Goal: Task Accomplishment & Management: Use online tool/utility

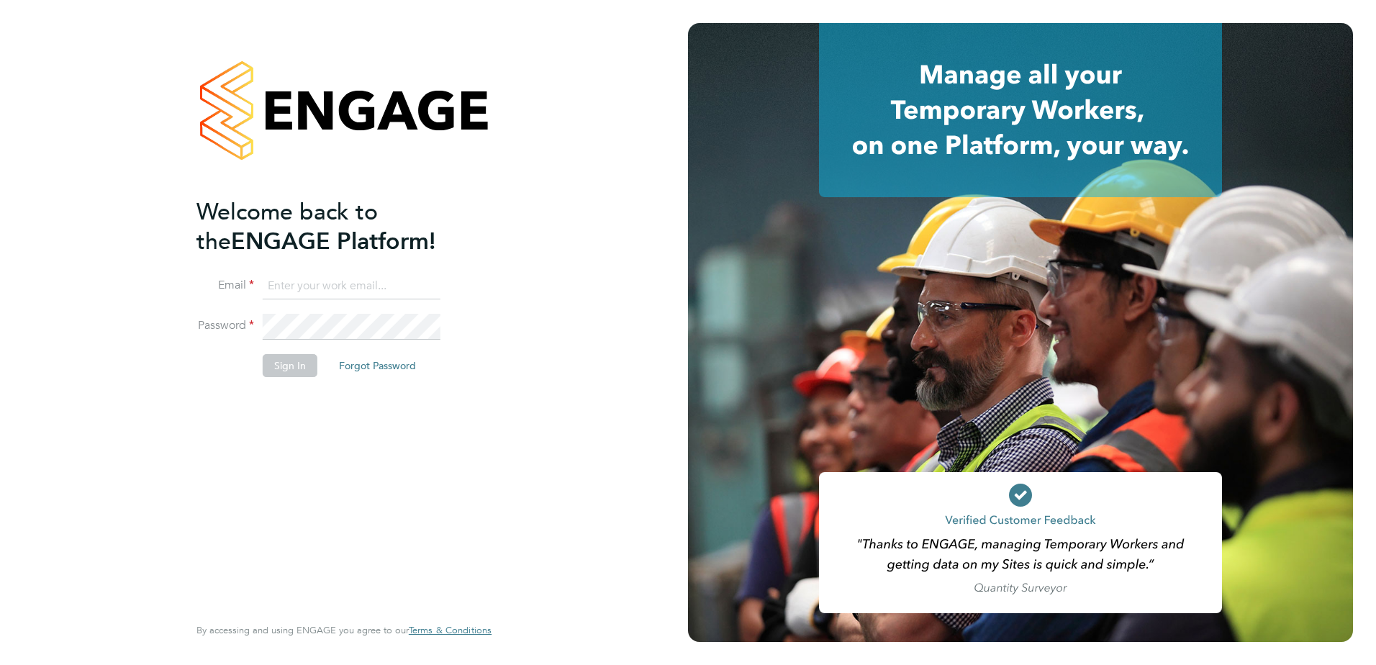
type input "Kyle.Vause@vistry.co.uk"
click at [275, 361] on button "Sign In" at bounding box center [290, 365] width 55 height 23
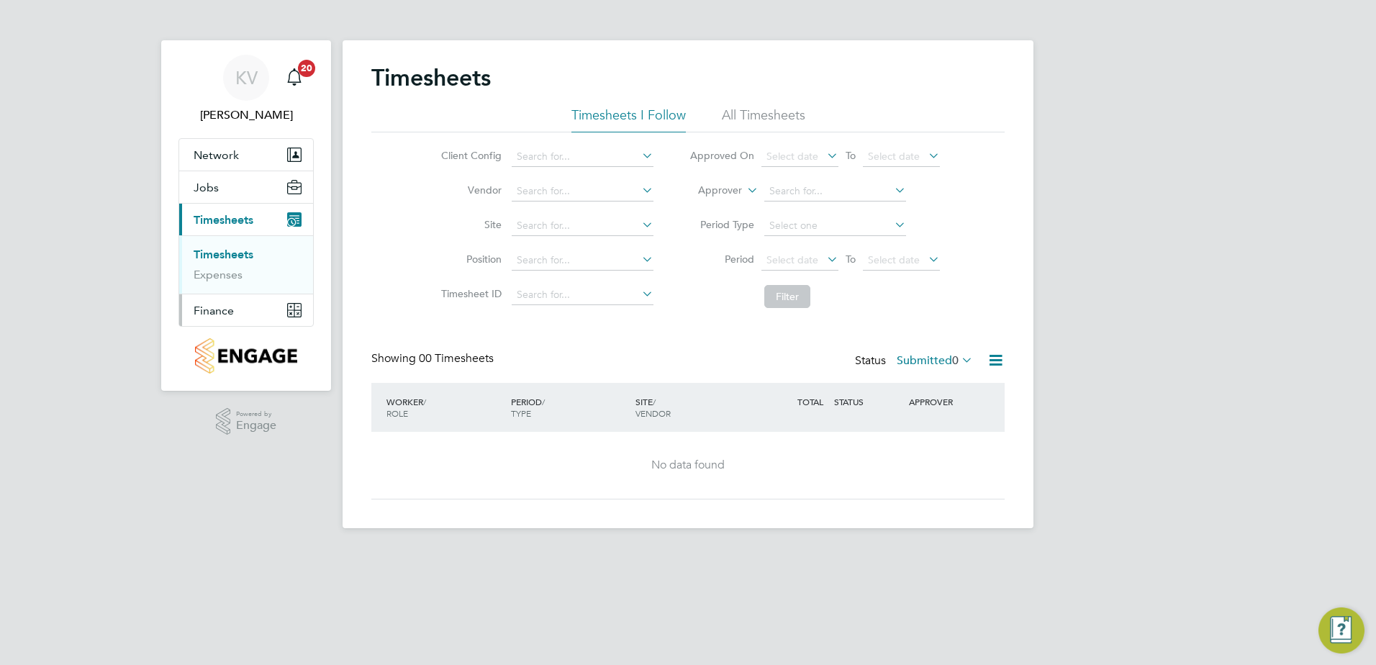
click at [240, 310] on button "Finance" at bounding box center [246, 310] width 134 height 32
click at [244, 284] on link "Invoices & Credit Notes" at bounding box center [239, 294] width 90 height 28
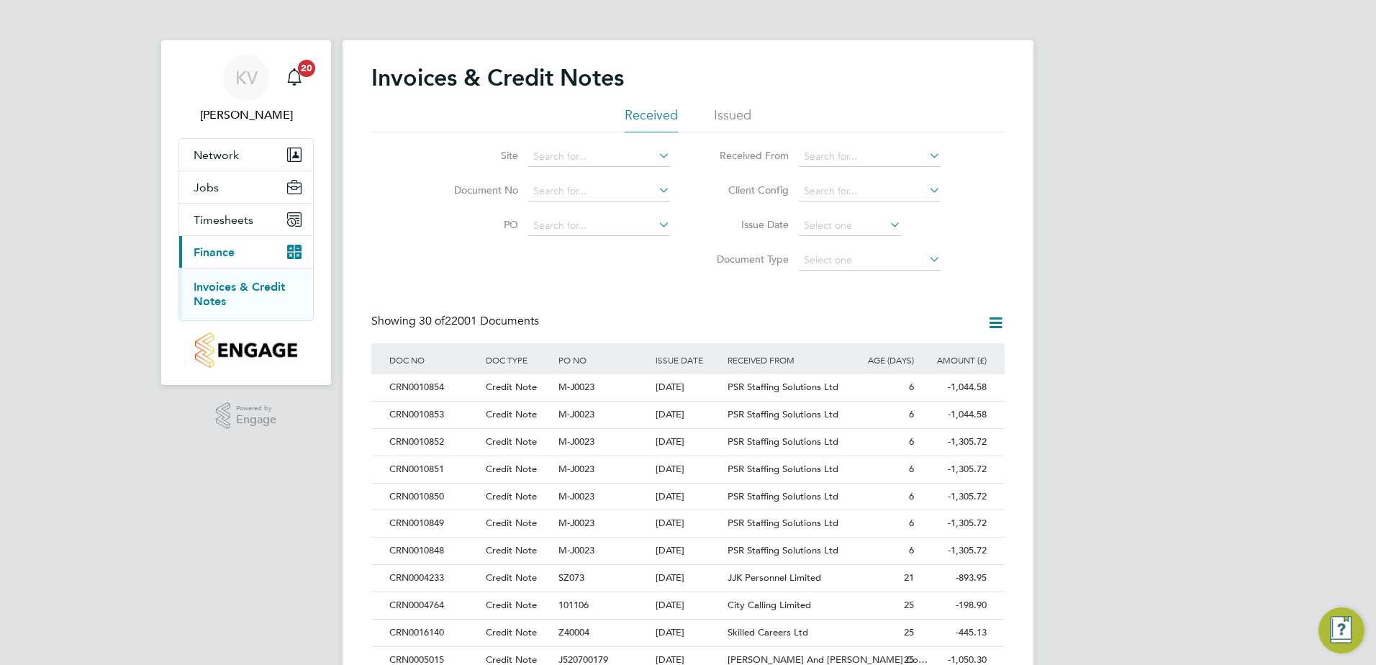
click at [730, 116] on li "Issued" at bounding box center [732, 120] width 37 height 26
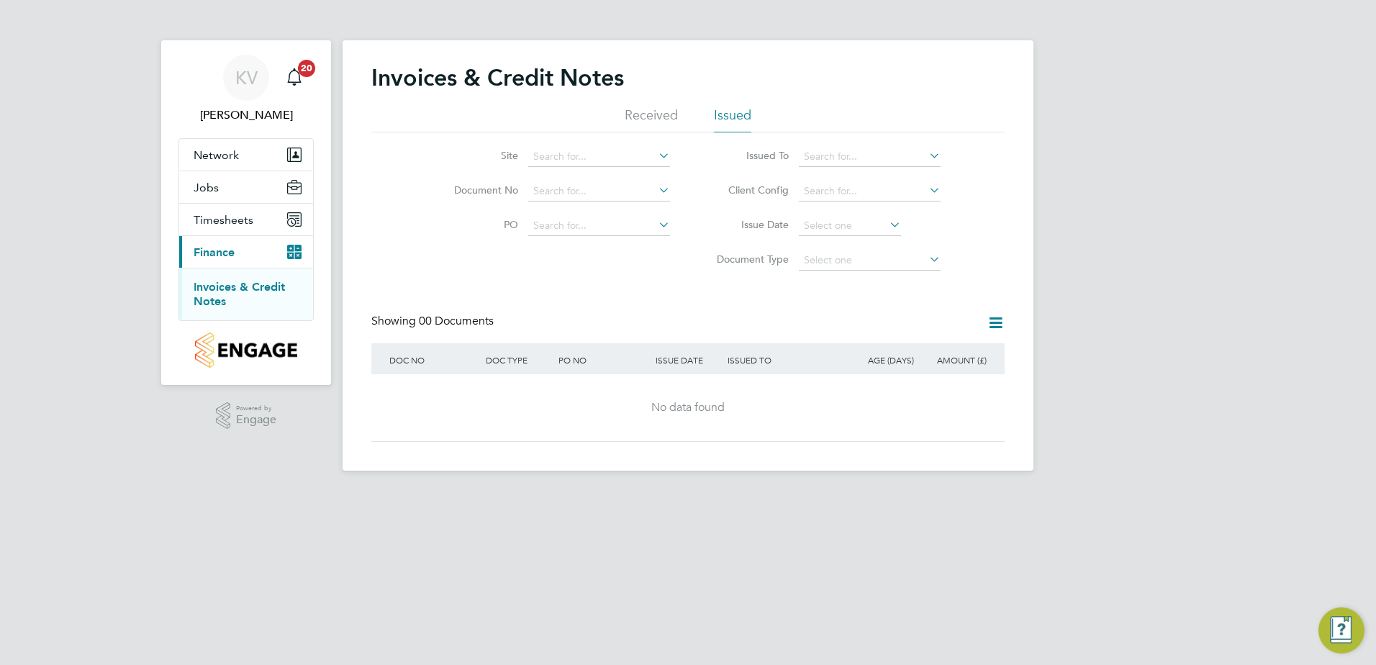
click at [675, 115] on li "Received" at bounding box center [651, 120] width 53 height 26
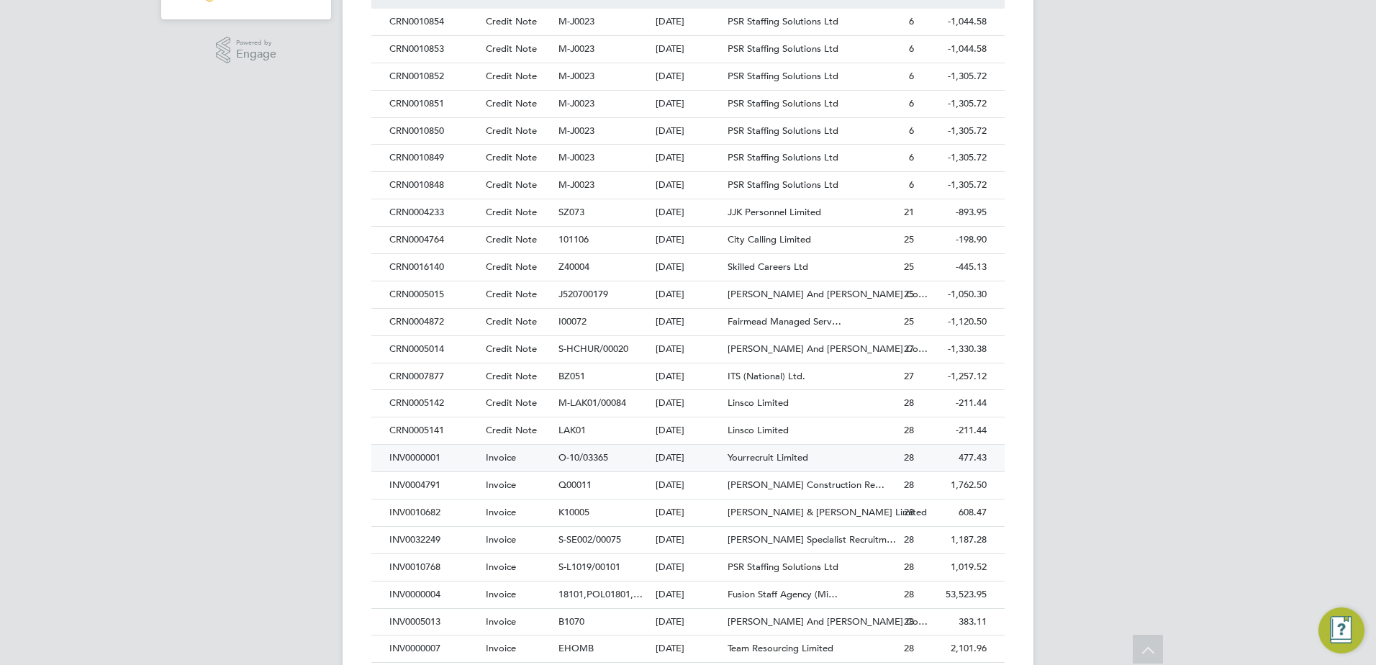
scroll to position [622, 0]
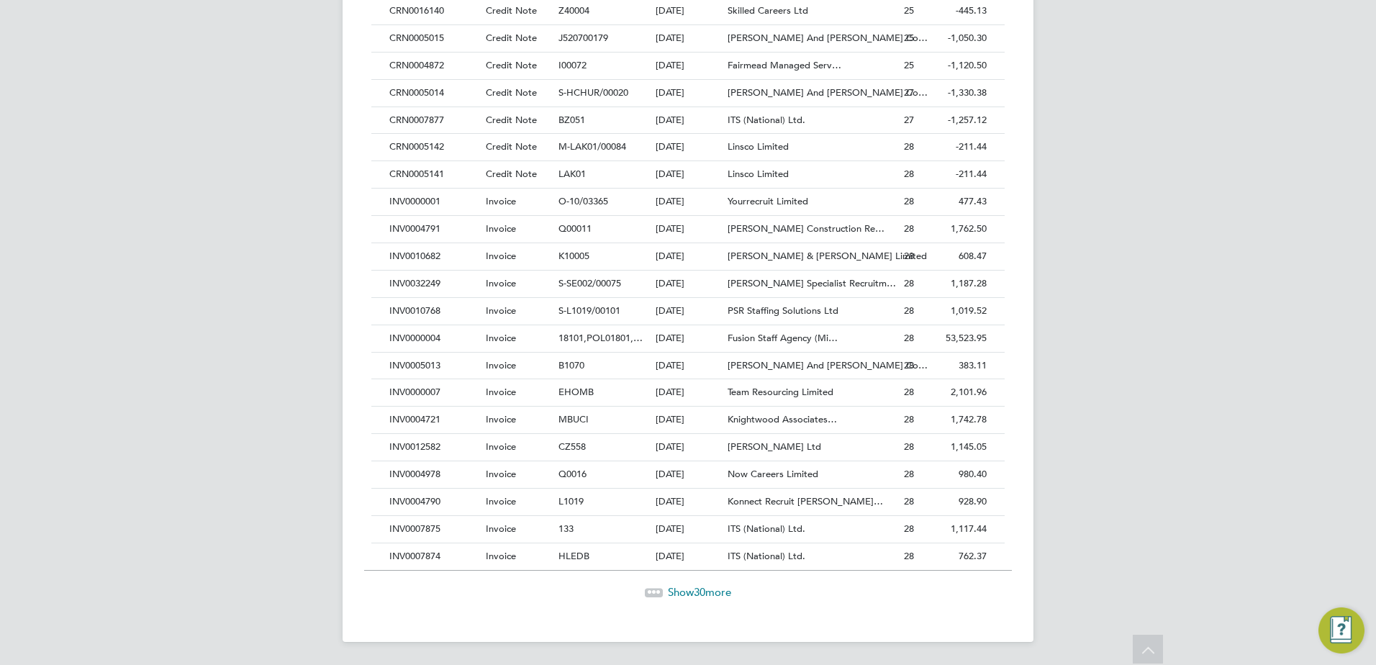
click at [668, 591] on span "Show 30 more" at bounding box center [699, 592] width 63 height 14
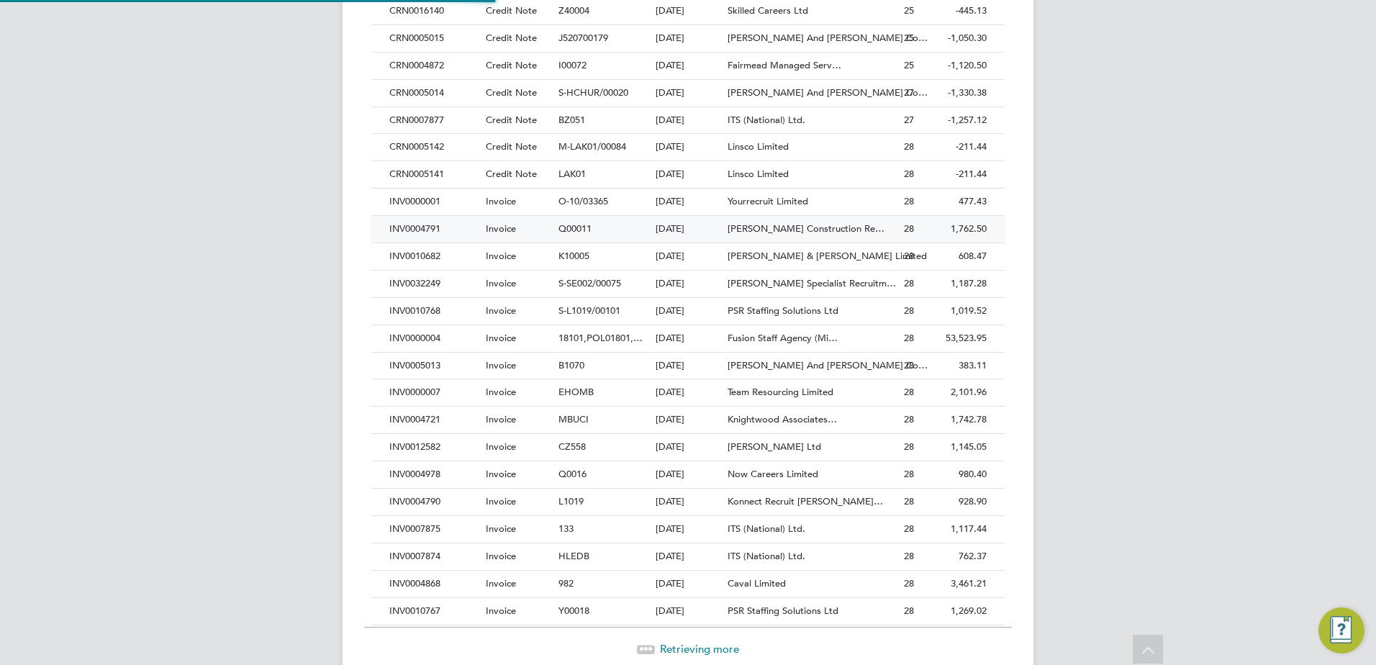
scroll to position [27, 98]
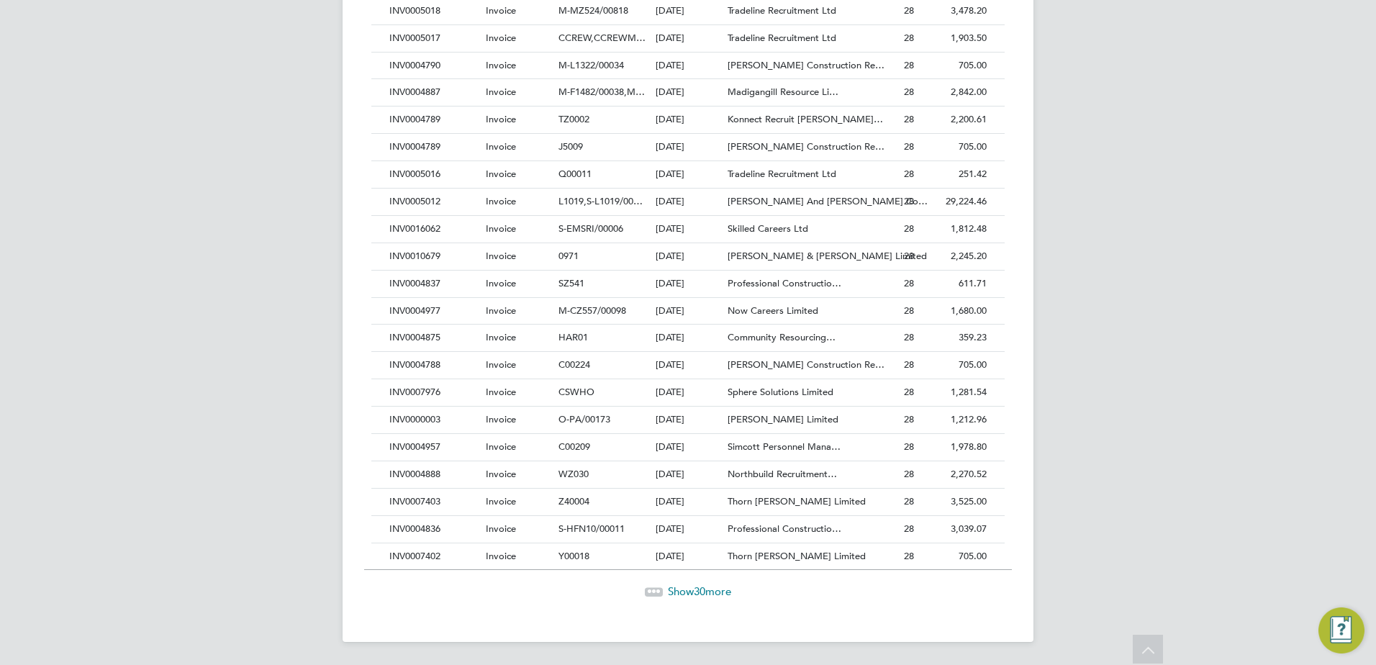
click at [679, 595] on span "Show 30 more" at bounding box center [699, 592] width 63 height 14
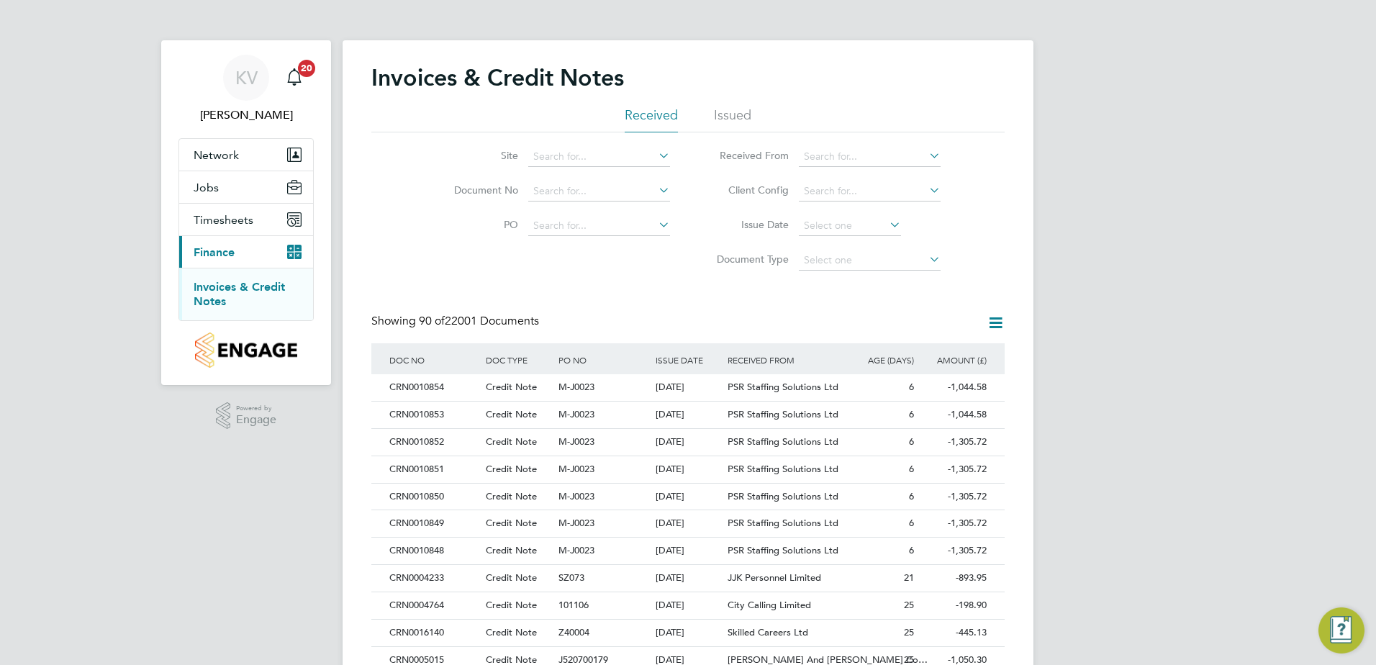
click at [656, 159] on icon at bounding box center [656, 155] width 0 height 20
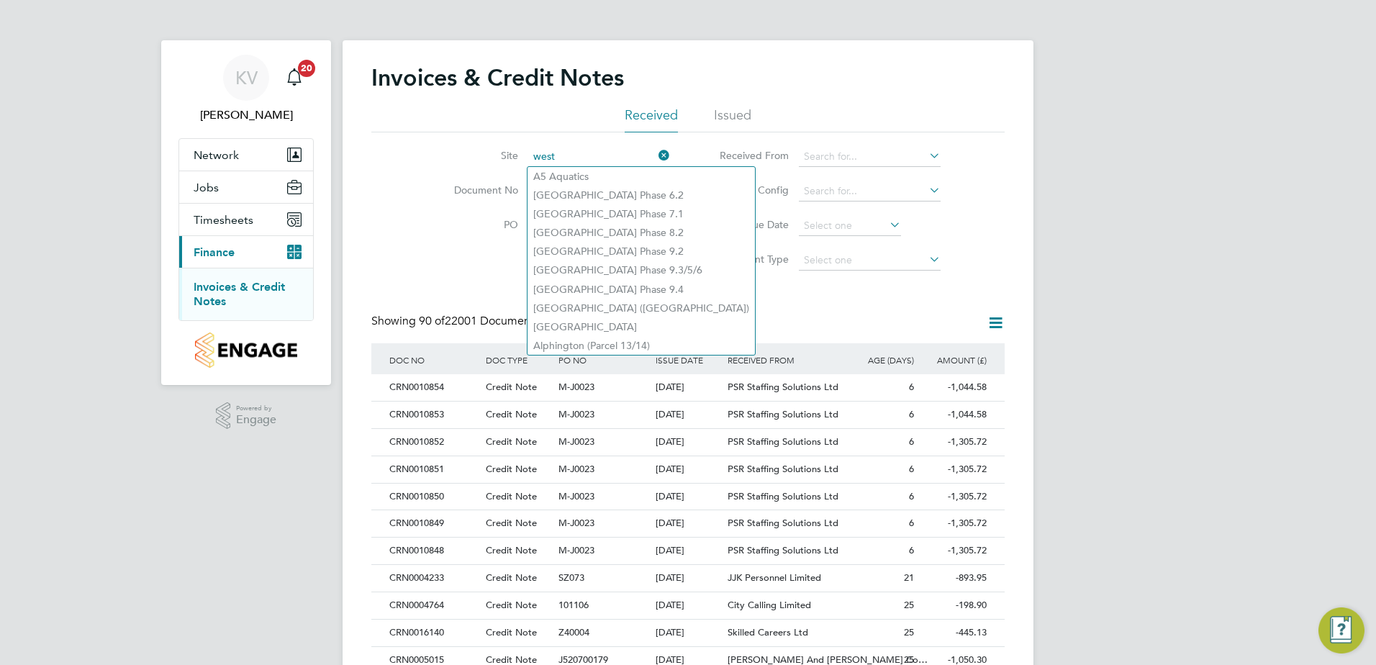
type input "west"
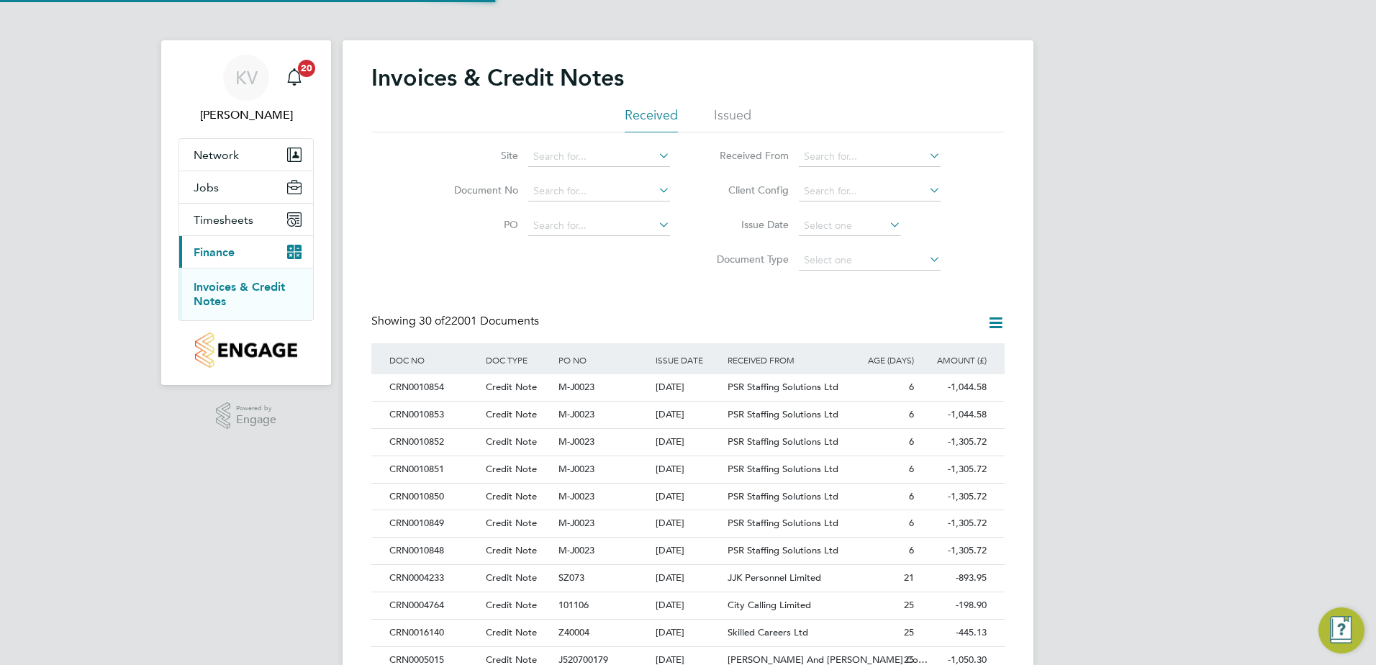
scroll to position [27, 122]
